Goal: Task Accomplishment & Management: Use online tool/utility

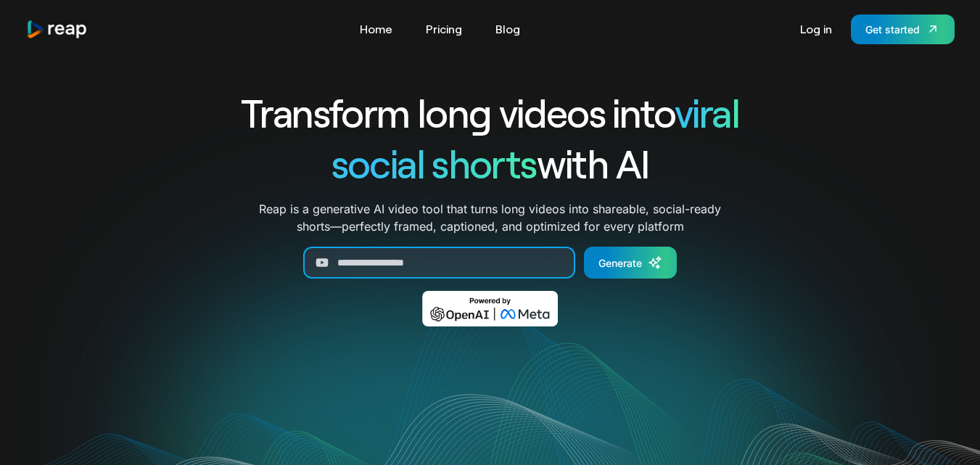
click at [498, 266] on input "Generate Form" at bounding box center [439, 263] width 272 height 32
paste input "**********"
type input "**********"
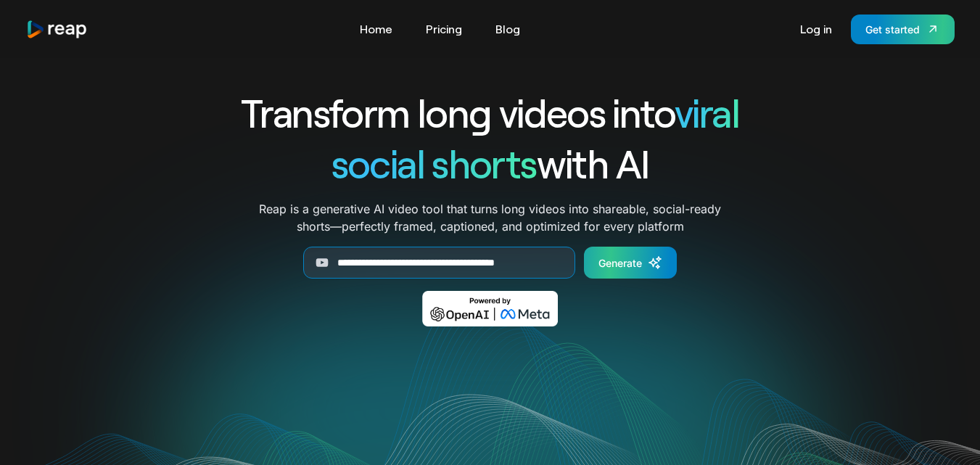
click at [625, 255] on div "Generate" at bounding box center [620, 262] width 44 height 15
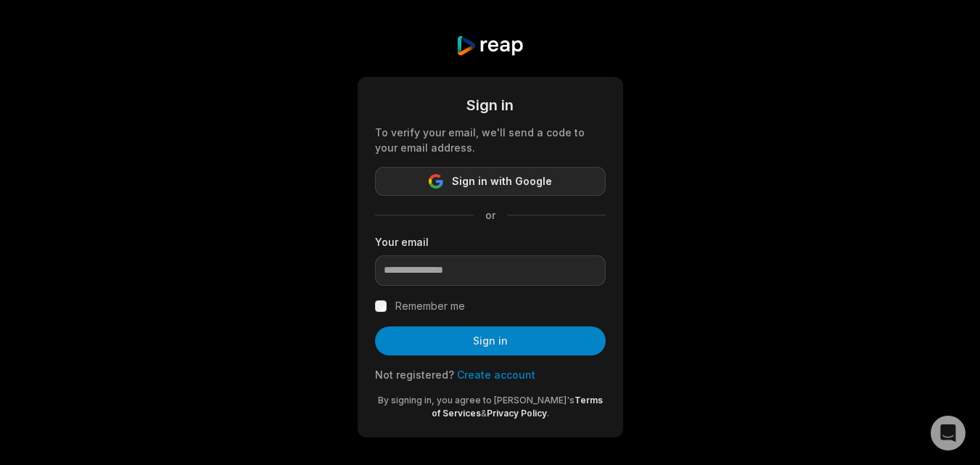
click at [516, 178] on span "Sign in with Google" at bounding box center [502, 181] width 100 height 17
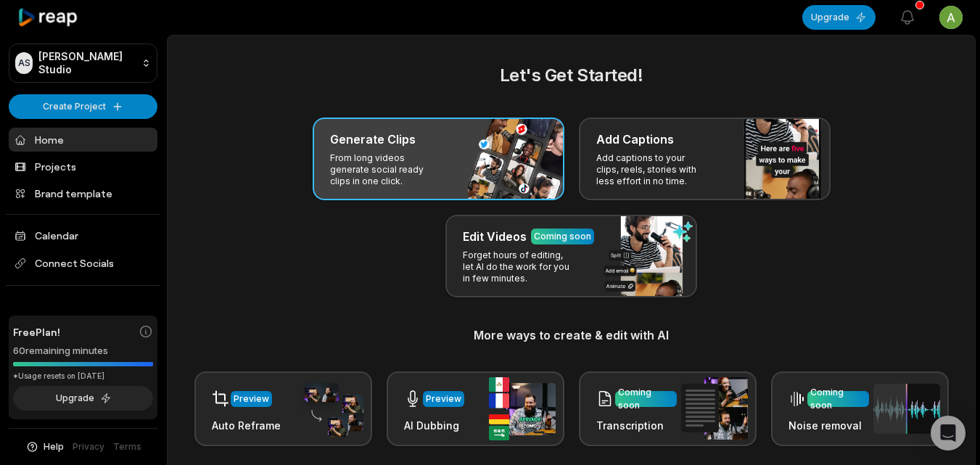
click at [395, 154] on p "From long videos generate social ready clips in one click." at bounding box center [386, 169] width 112 height 35
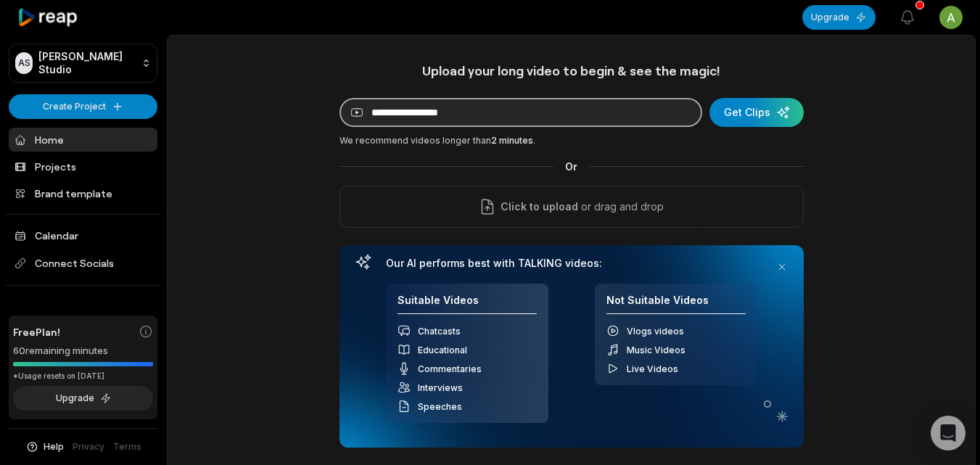
click at [458, 114] on input at bounding box center [520, 112] width 363 height 29
paste input "**********"
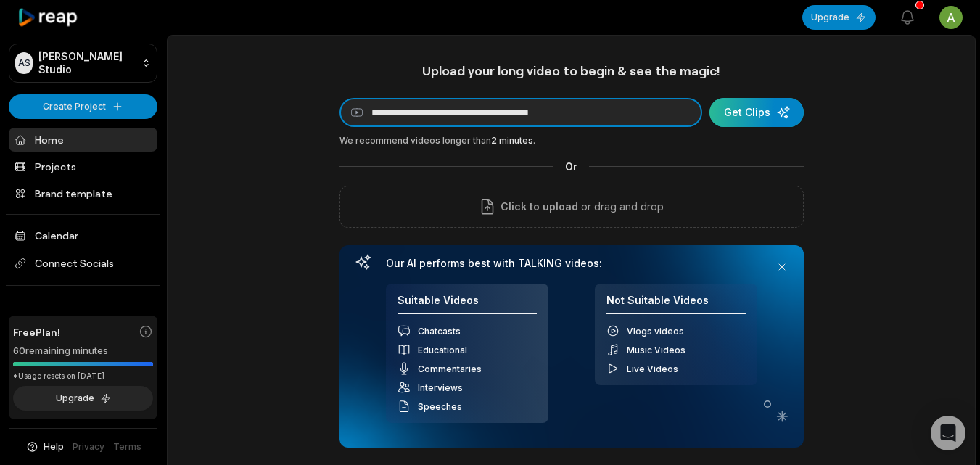
type input "**********"
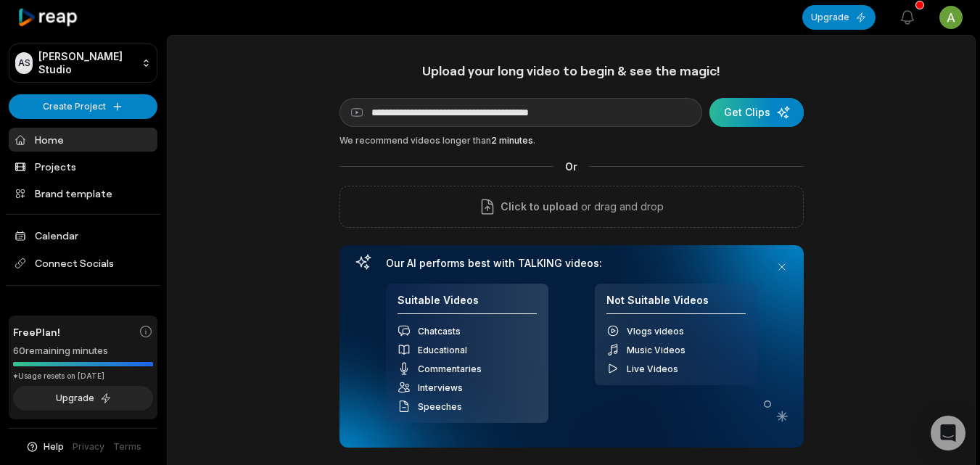
click at [748, 116] on div "submit" at bounding box center [756, 112] width 94 height 29
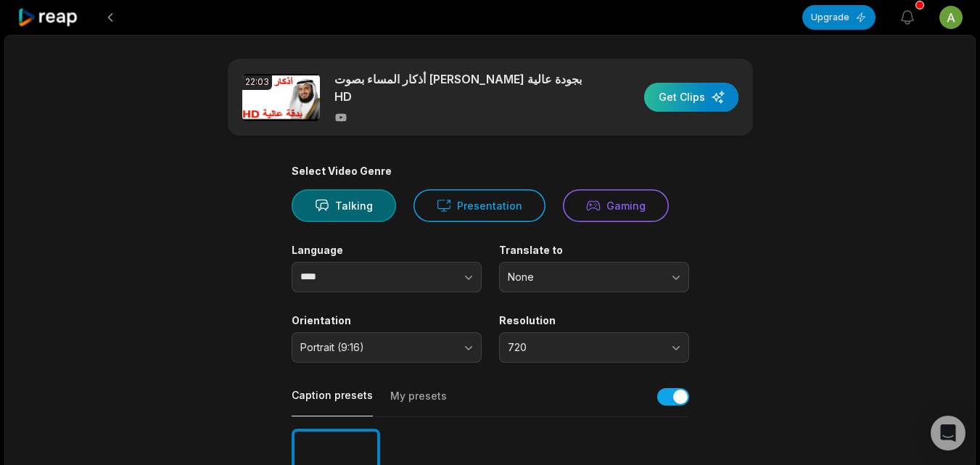
click at [688, 92] on div "button" at bounding box center [691, 97] width 94 height 29
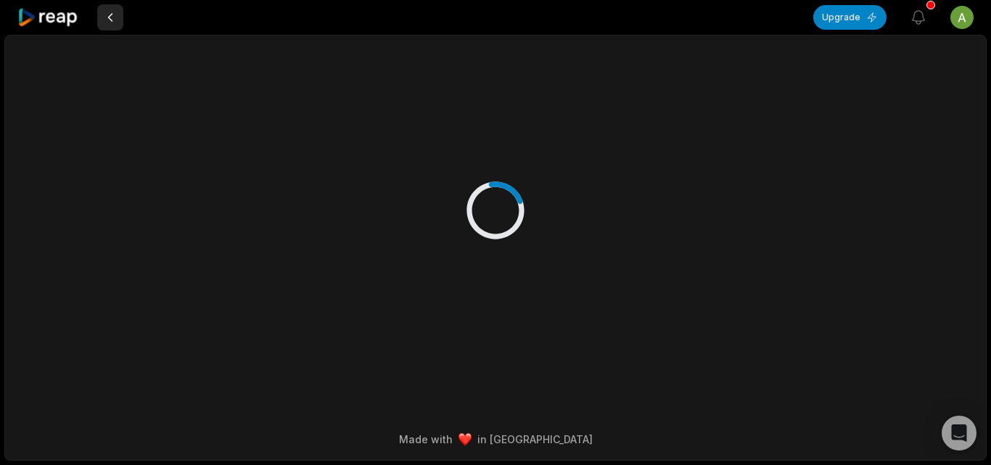
click at [104, 21] on button at bounding box center [110, 17] width 26 height 26
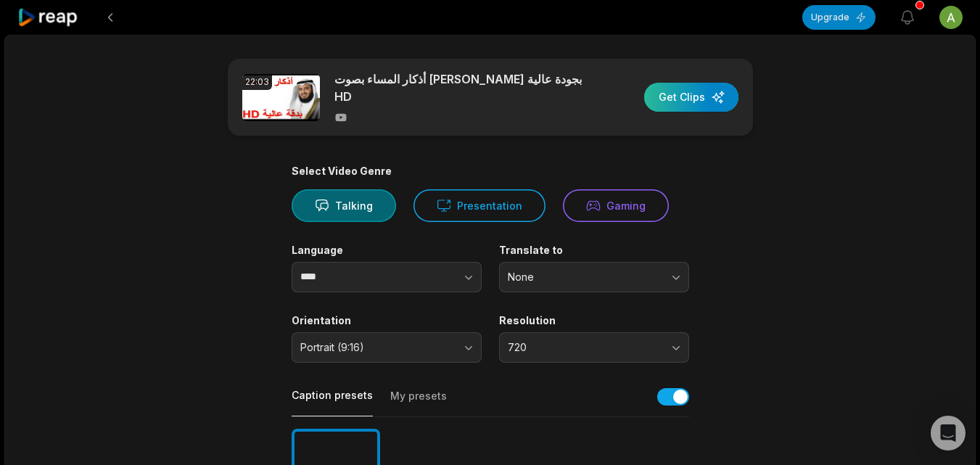
click at [681, 103] on div "button" at bounding box center [691, 97] width 94 height 29
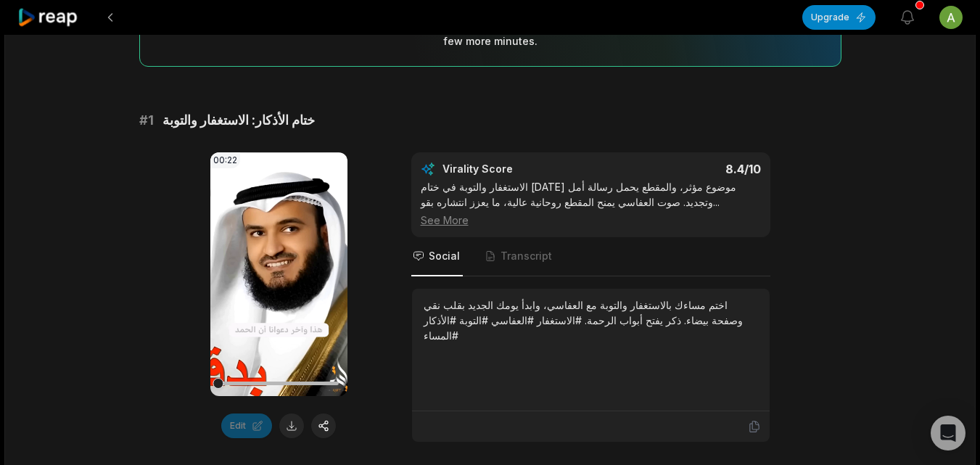
scroll to position [186, 0]
click at [271, 265] on icon at bounding box center [278, 273] width 17 height 17
click at [524, 252] on span "Transcript" at bounding box center [525, 255] width 51 height 15
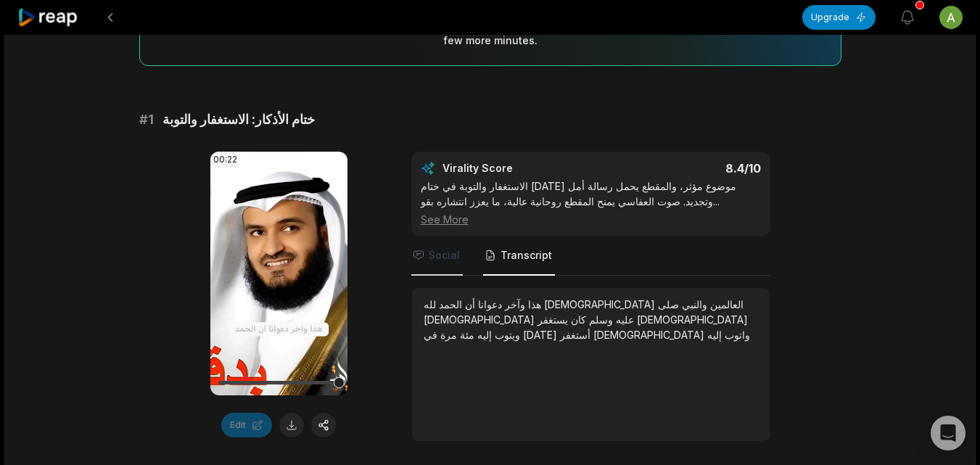
click at [435, 248] on span "Social" at bounding box center [444, 255] width 31 height 15
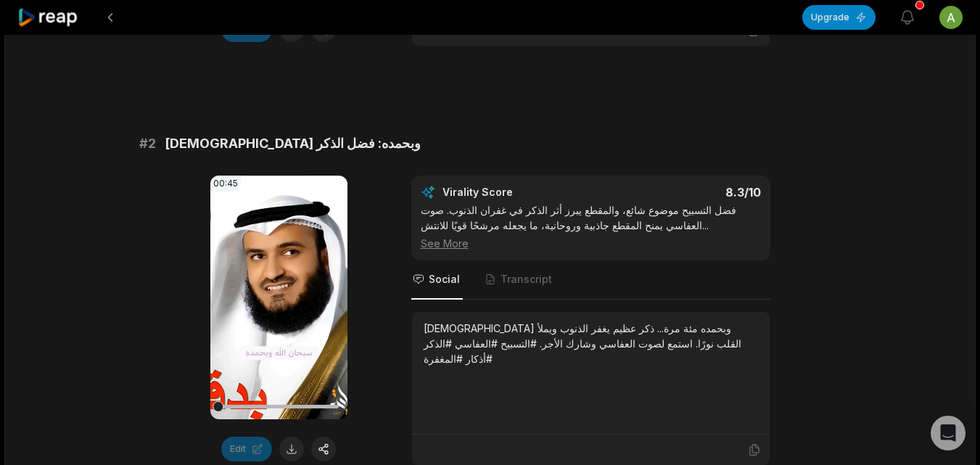
scroll to position [616, 0]
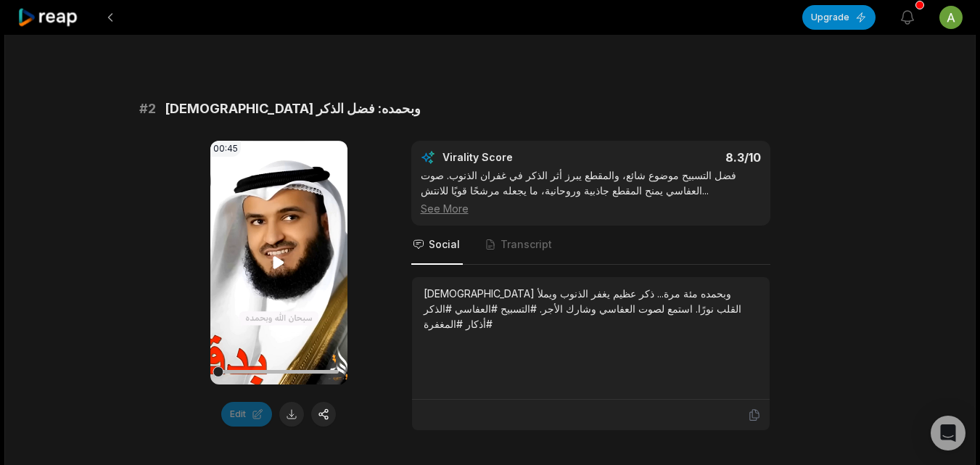
click at [276, 257] on icon at bounding box center [278, 263] width 11 height 12
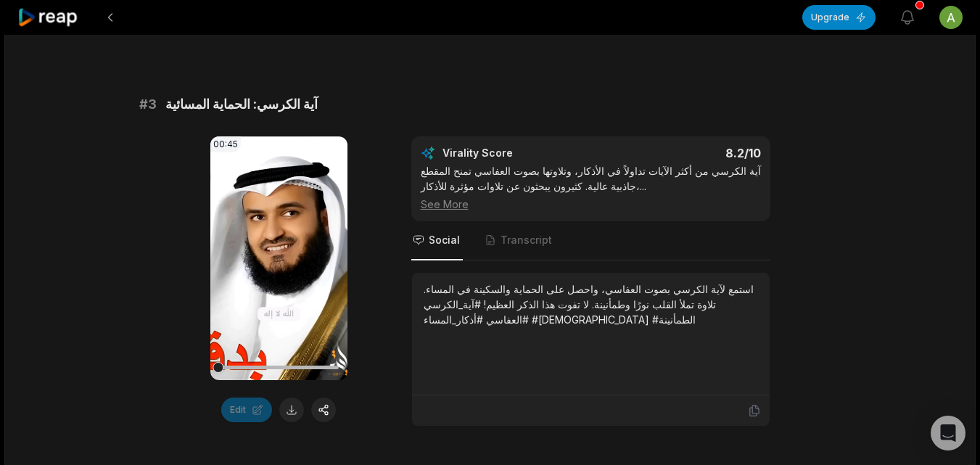
scroll to position [1064, 0]
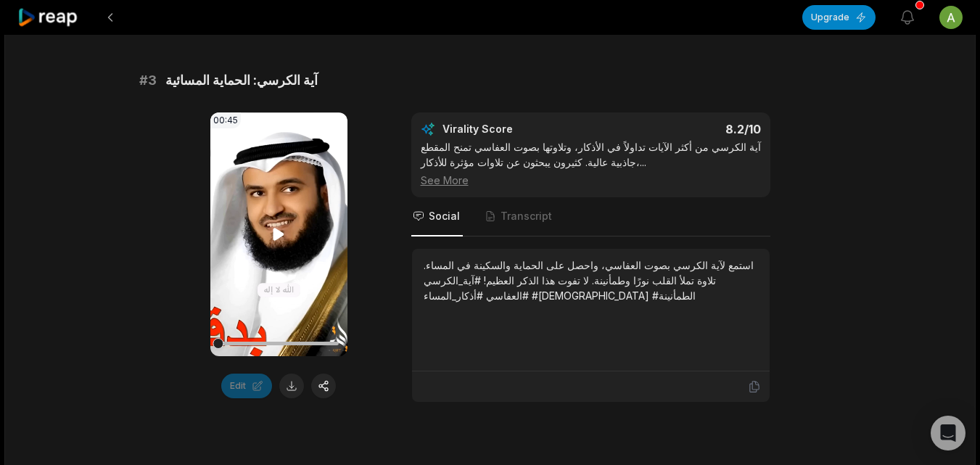
click at [280, 226] on icon at bounding box center [278, 234] width 17 height 17
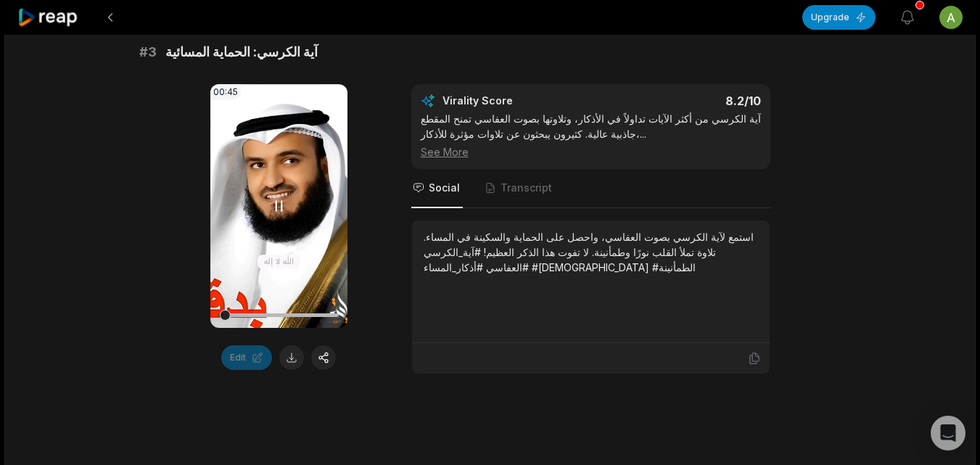
scroll to position [1067, 0]
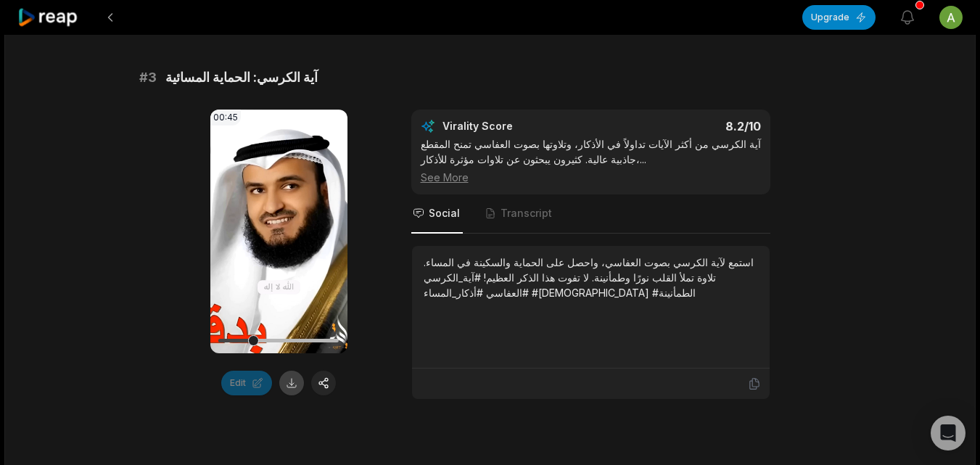
click at [291, 379] on button at bounding box center [291, 383] width 25 height 25
click at [755, 377] on icon at bounding box center [754, 383] width 13 height 13
